Goal: Information Seeking & Learning: Find contact information

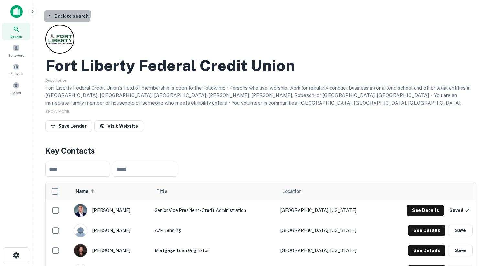
click at [66, 13] on button "Back to search" at bounding box center [67, 16] width 47 height 12
click at [16, 32] on icon at bounding box center [17, 30] width 8 height 8
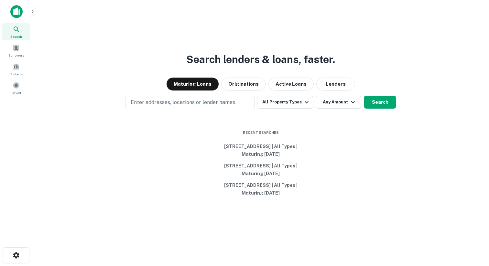
click at [155, 102] on p "Enter addresses, locations or lender names" at bounding box center [183, 103] width 104 height 8
type input "**********"
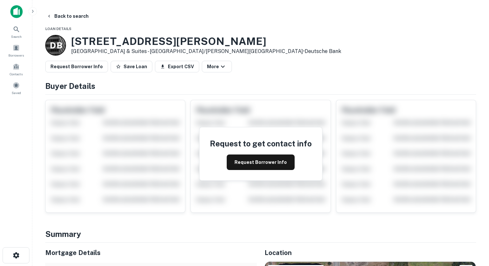
click at [58, 47] on p "D B" at bounding box center [56, 45] width 12 height 13
click at [252, 171] on div "Request to get contact info Request Borrower Info" at bounding box center [260, 153] width 123 height 53
click at [252, 165] on button "Request Borrower Info" at bounding box center [261, 163] width 68 height 16
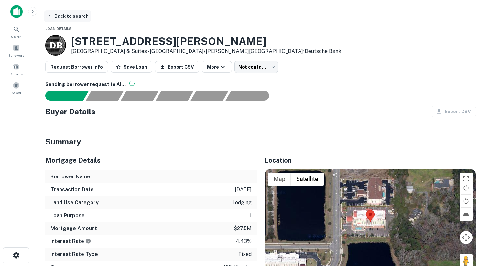
click at [74, 18] on button "Back to search" at bounding box center [67, 16] width 47 height 12
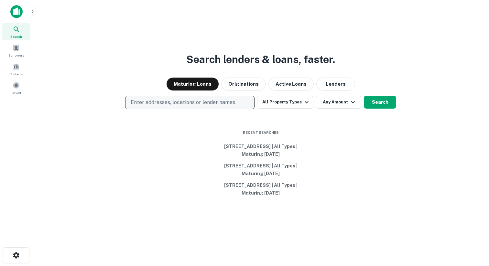
click at [152, 101] on p "Enter addresses, locations or lender names" at bounding box center [183, 103] width 104 height 8
type input "**********"
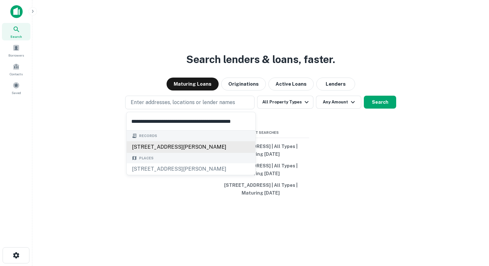
scroll to position [10, 0]
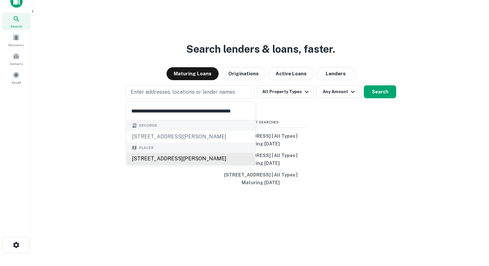
click at [195, 156] on div "[STREET_ADDRESS][PERSON_NAME]" at bounding box center [191, 159] width 129 height 12
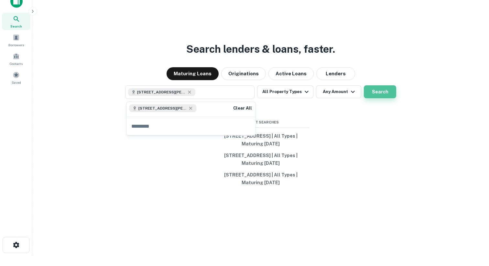
click at [389, 93] on button "Search" at bounding box center [380, 91] width 32 height 13
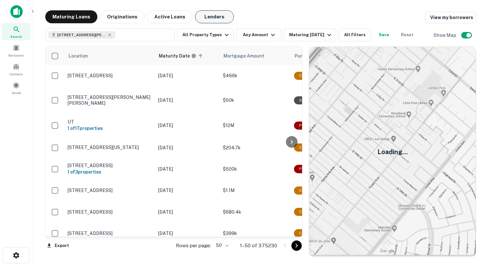
click at [219, 20] on button "Lenders" at bounding box center [214, 16] width 39 height 13
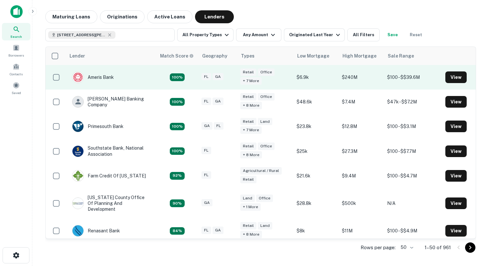
click at [119, 76] on td "Ameris Bank" at bounding box center [111, 77] width 91 height 25
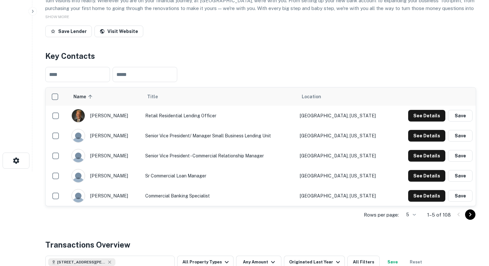
scroll to position [100, 0]
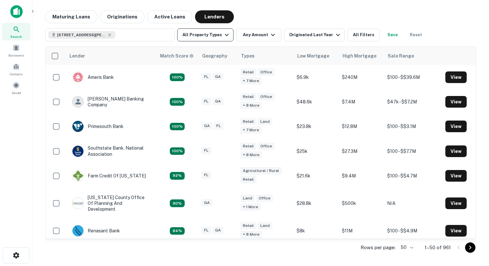
click at [213, 34] on button "All Property Types" at bounding box center [205, 34] width 56 height 13
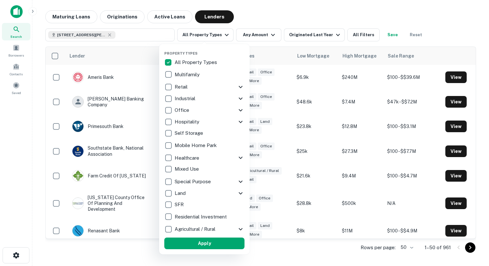
click at [182, 124] on p "Hospitality" at bounding box center [188, 122] width 26 height 8
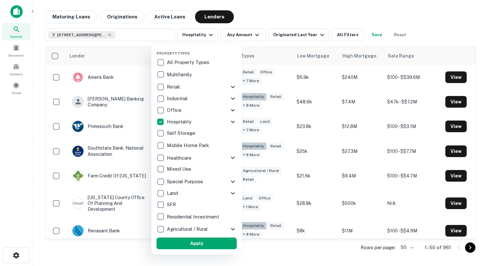
click at [188, 248] on button "Apply" at bounding box center [196, 244] width 80 height 12
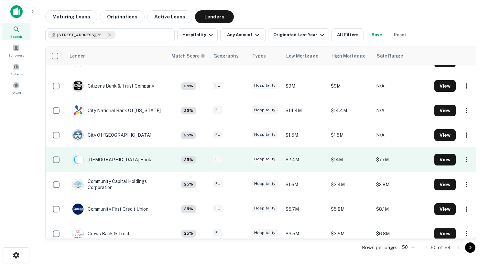
scroll to position [215, 0]
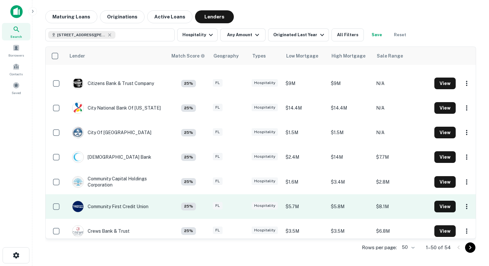
click at [159, 207] on td "Community First Credit Union" at bounding box center [117, 206] width 102 height 25
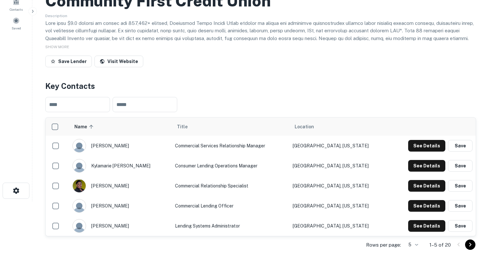
scroll to position [104, 0]
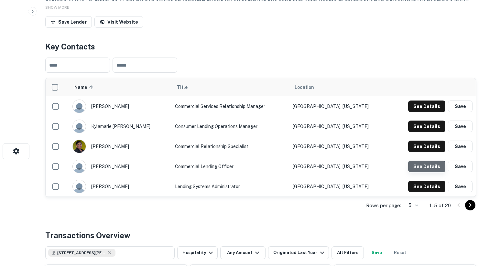
click at [423, 170] on button "See Details" at bounding box center [426, 167] width 37 height 12
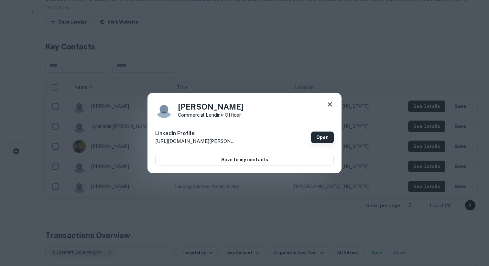
click at [331, 135] on link "Open" at bounding box center [322, 138] width 23 height 12
click at [327, 103] on icon at bounding box center [330, 105] width 8 height 8
